Goal: Transaction & Acquisition: Register for event/course

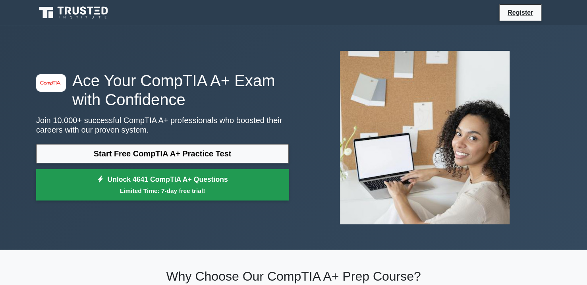
click at [183, 184] on link "Unlock 4641 CompTIA A+ Questions Limited Time: 7-day free trial!" at bounding box center [162, 185] width 252 height 32
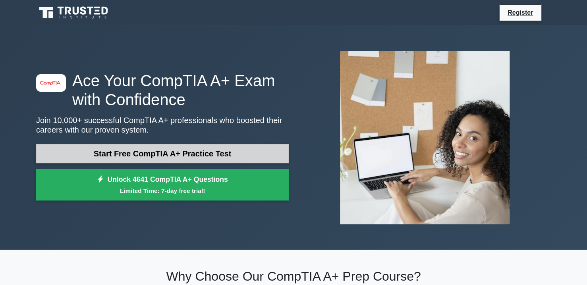
click at [178, 147] on link "Start Free CompTIA A+ Practice Test" at bounding box center [162, 153] width 252 height 19
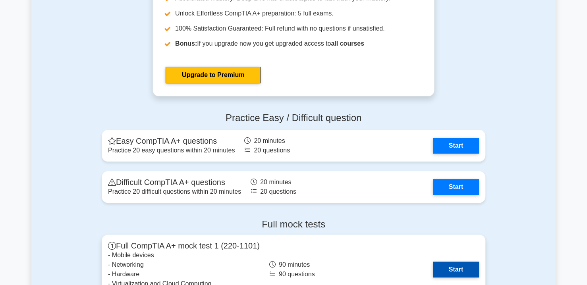
scroll to position [1483, 0]
